Goal: Task Accomplishment & Management: Manage account settings

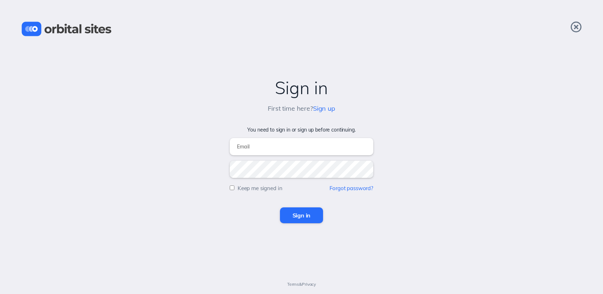
type input "[EMAIL_ADDRESS][DOMAIN_NAME]"
click at [311, 213] on input "Sign in" at bounding box center [301, 215] width 43 height 16
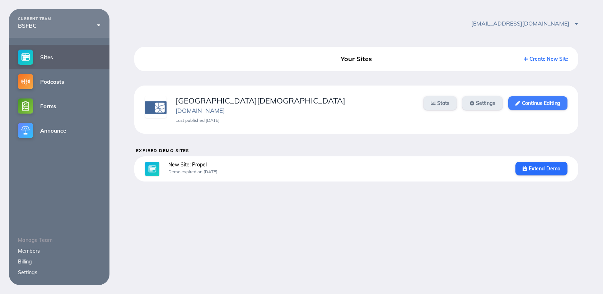
click at [528, 101] on link "Continue Editing" at bounding box center [538, 103] width 59 height 14
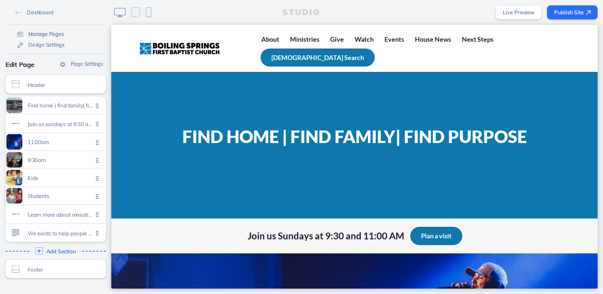
click at [55, 34] on span "Manage Pages" at bounding box center [46, 34] width 36 height 6
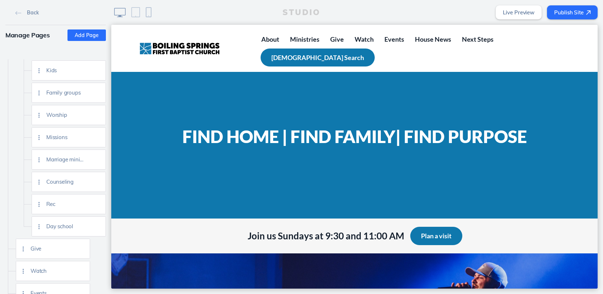
scroll to position [207, 0]
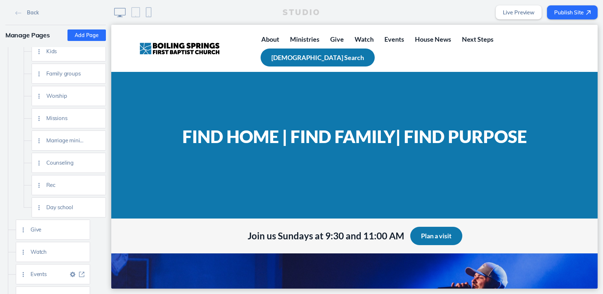
click at [83, 274] on img at bounding box center [81, 274] width 5 height 5
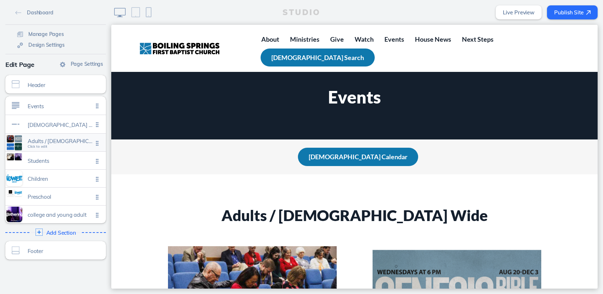
click at [45, 148] on span "Click to edit" at bounding box center [38, 146] width 20 height 4
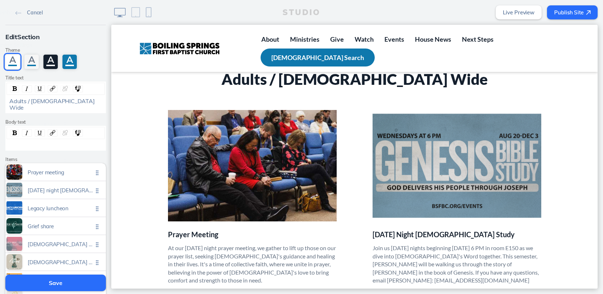
scroll to position [149, 0]
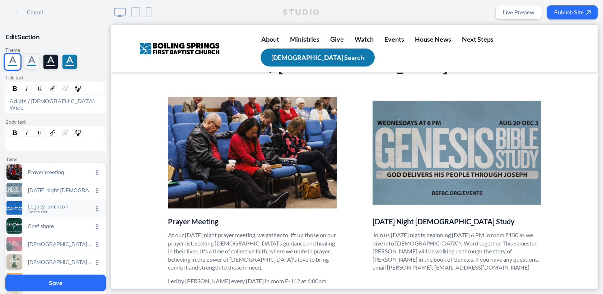
click at [89, 203] on span "Legacy luncheon" at bounding box center [60, 206] width 65 height 6
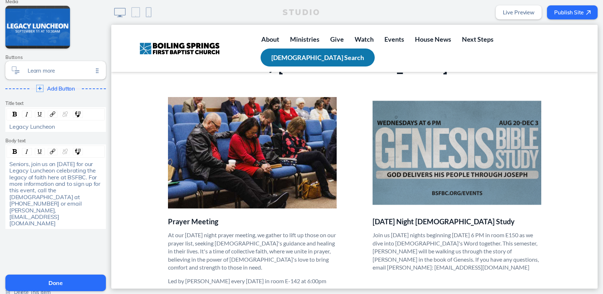
scroll to position [55, 0]
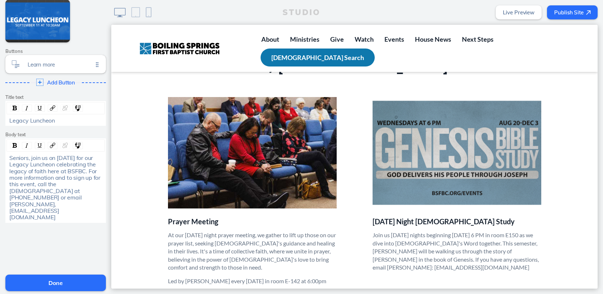
click at [43, 283] on span "Delete This Item" at bounding box center [32, 286] width 37 height 6
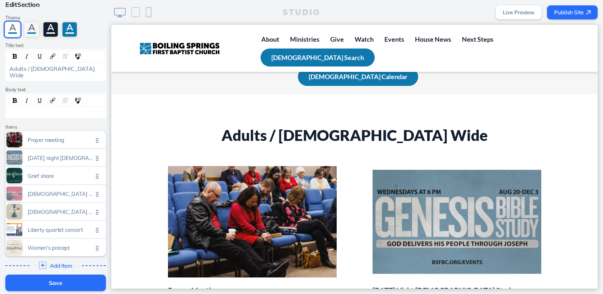
scroll to position [46, 0]
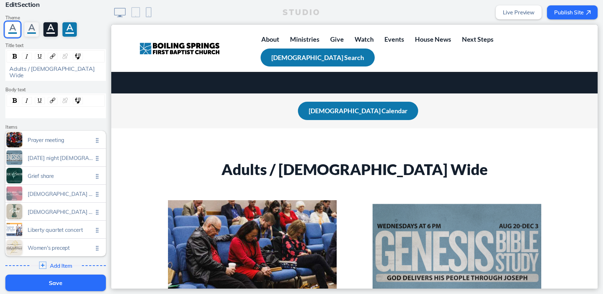
click at [48, 282] on button "Save" at bounding box center [55, 282] width 101 height 17
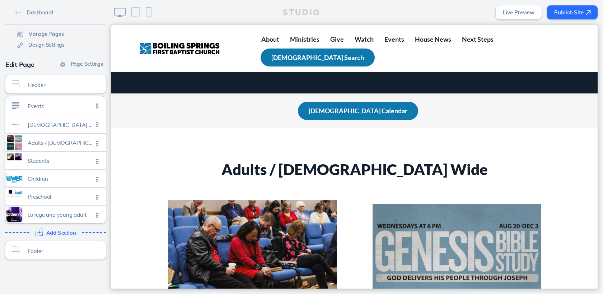
click at [568, 7] on button "Publish Site" at bounding box center [572, 12] width 51 height 14
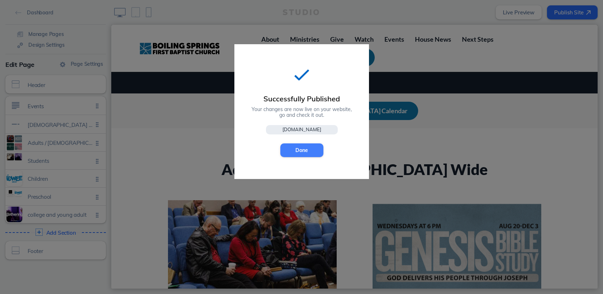
click at [310, 151] on button "Done" at bounding box center [302, 150] width 43 height 14
